Goal: Task Accomplishment & Management: Complete application form

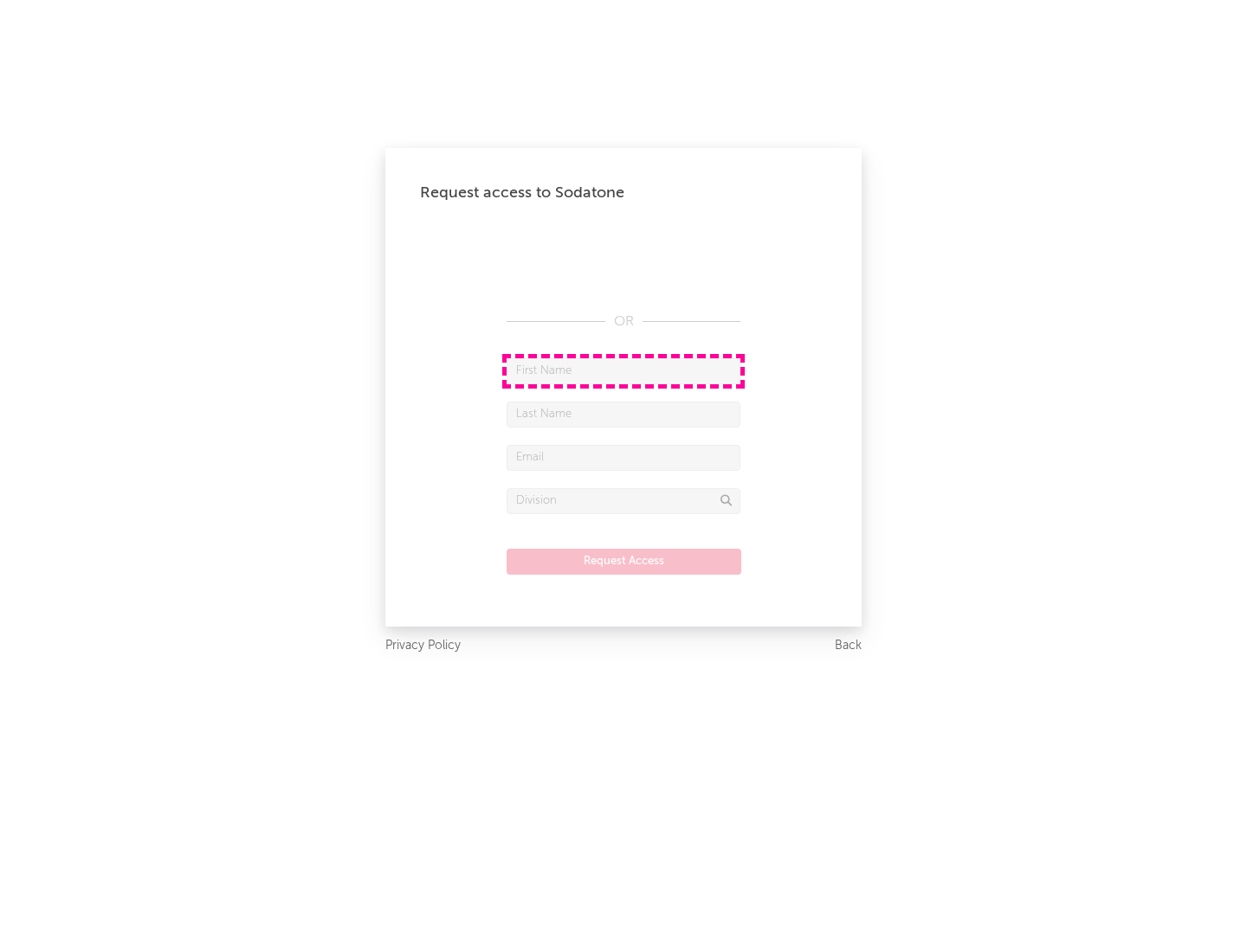
click at [624, 371] on input "text" at bounding box center [624, 372] width 234 height 26
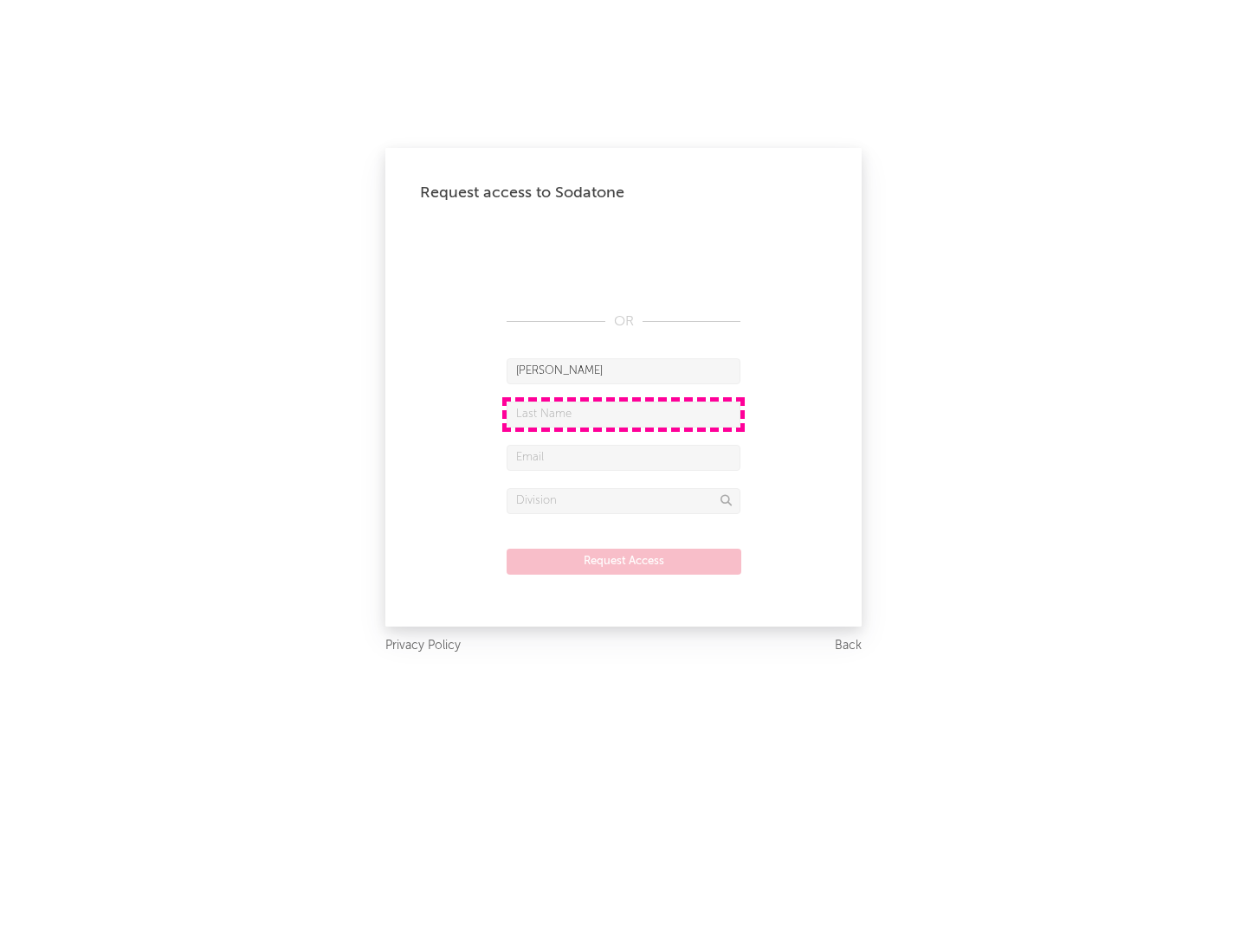
type input "[PERSON_NAME]"
click at [624, 414] on input "text" at bounding box center [624, 415] width 234 height 26
type input "[PERSON_NAME]"
click at [624, 457] on input "text" at bounding box center [624, 458] width 234 height 26
type input "[EMAIL_ADDRESS][DOMAIN_NAME]"
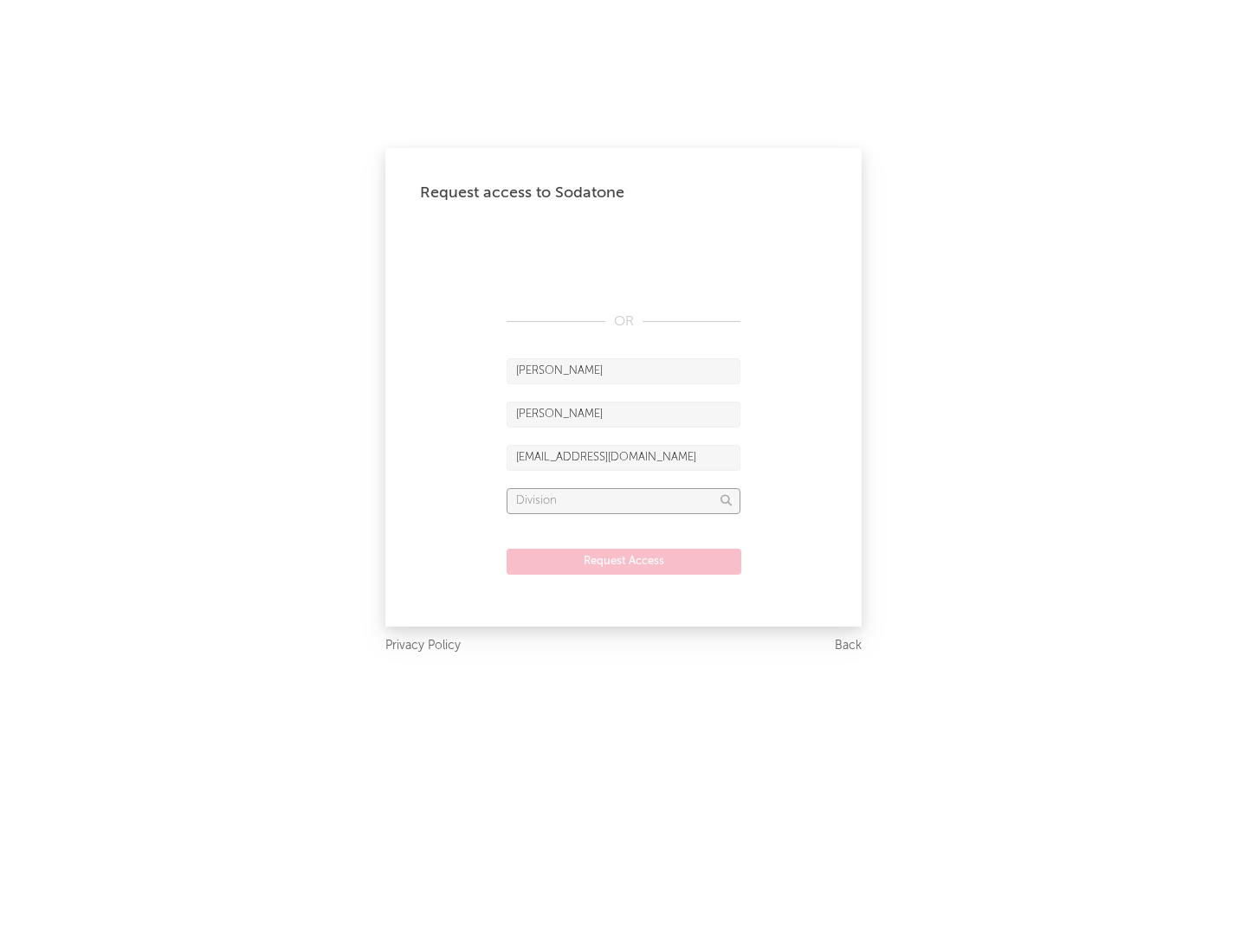
click at [624, 500] on input "text" at bounding box center [624, 501] width 234 height 26
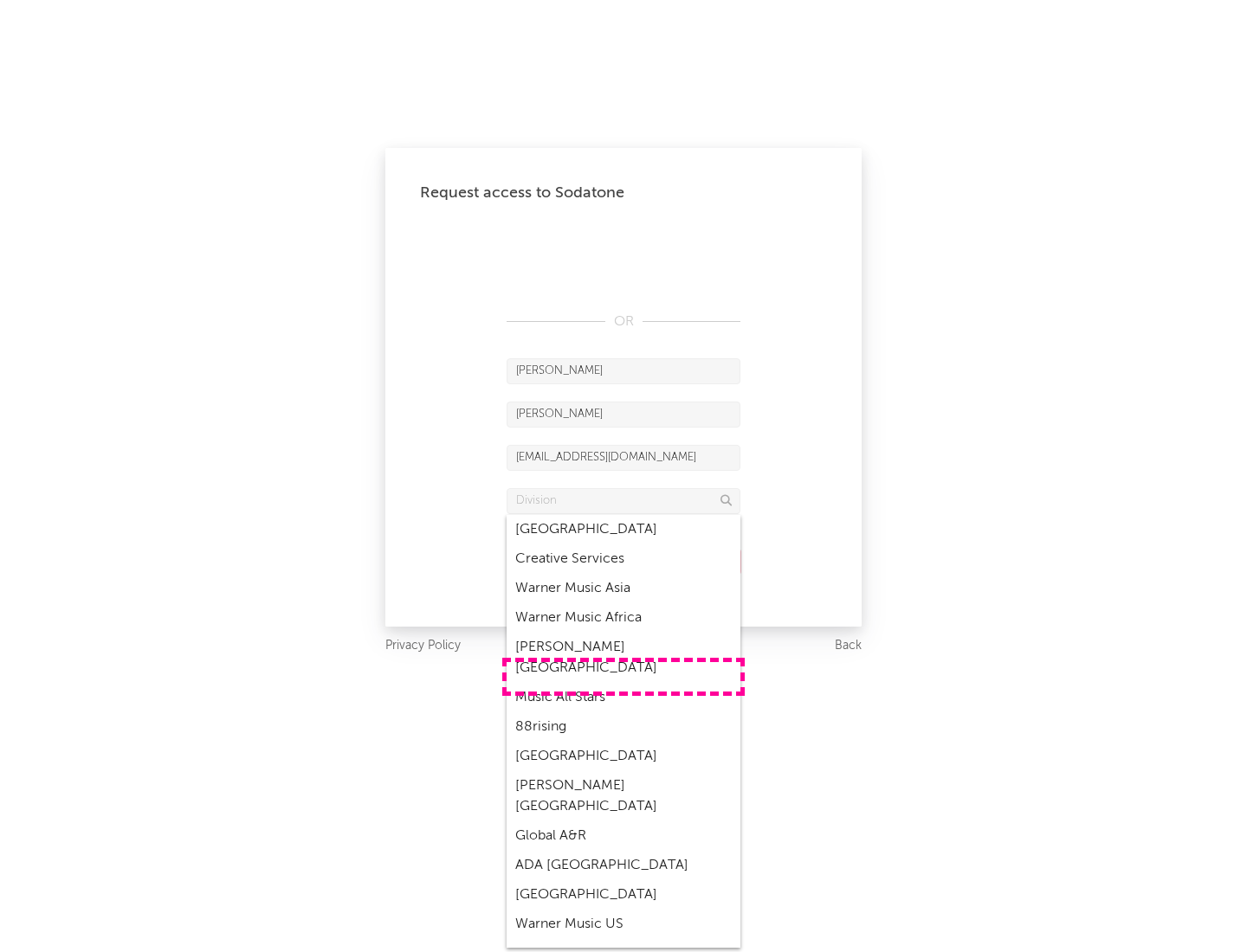
click at [624, 683] on div "Music All Stars" at bounding box center [624, 697] width 234 height 29
type input "Music All Stars"
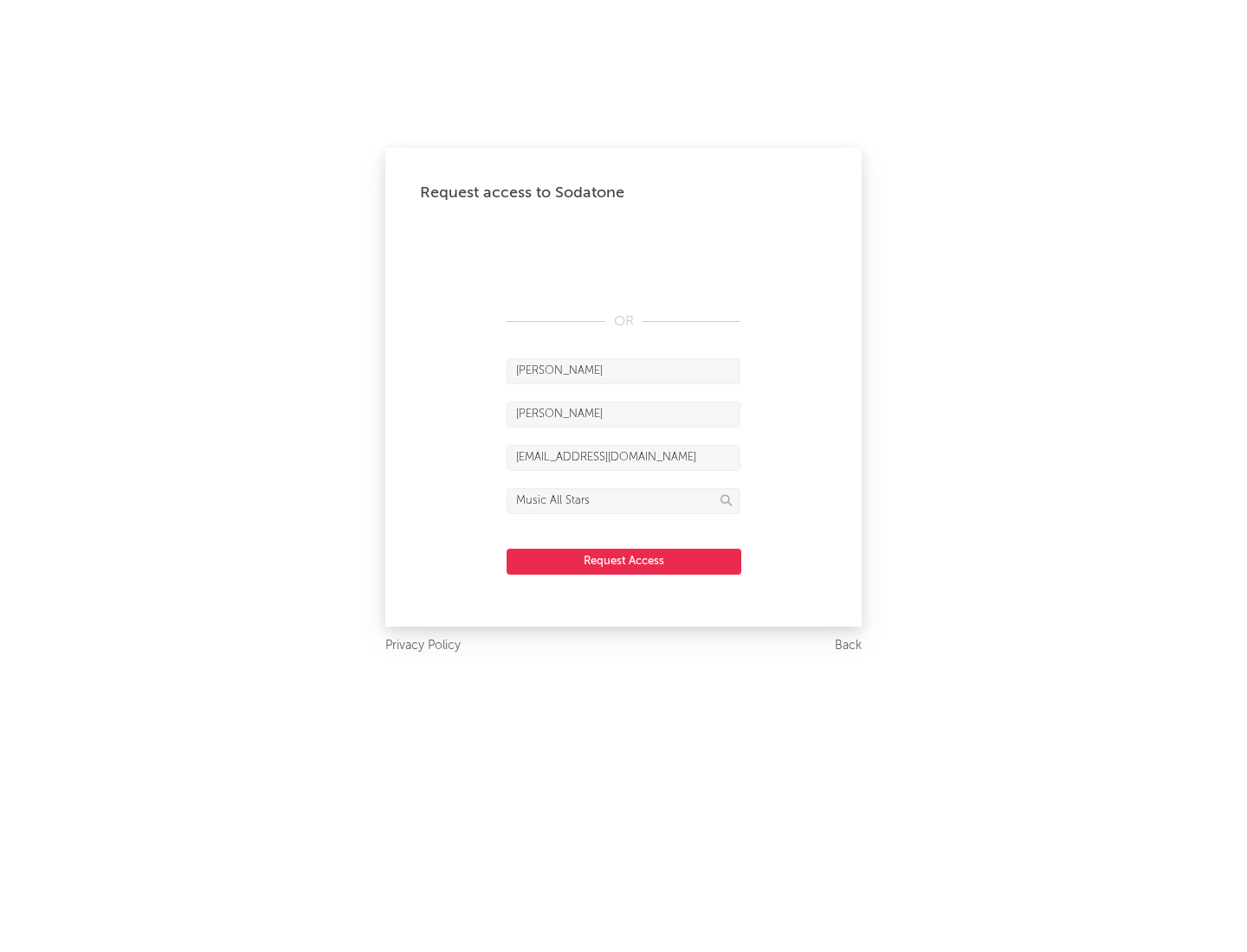
click at [624, 561] on button "Request Access" at bounding box center [624, 562] width 235 height 26
